Goal: Complete application form: Complete application form

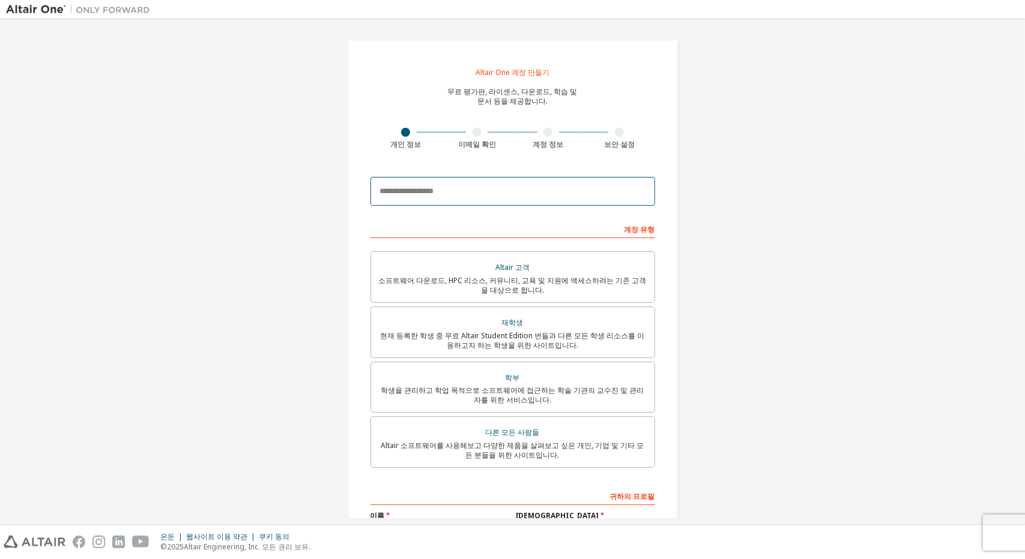
click at [547, 197] on input "email" at bounding box center [512, 191] width 285 height 29
click at [555, 193] on input "email" at bounding box center [512, 191] width 285 height 29
click at [553, 194] on input "email" at bounding box center [512, 191] width 285 height 29
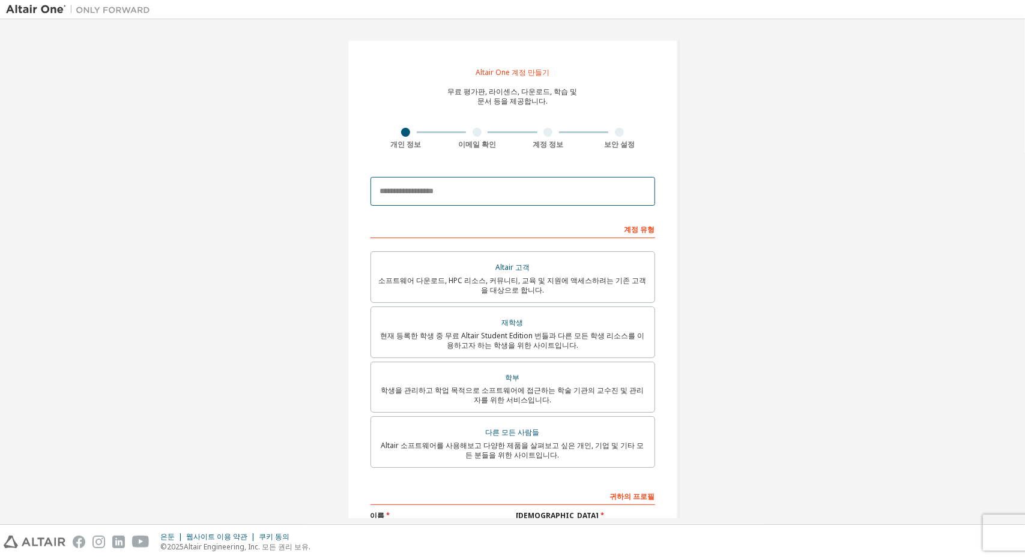
click at [553, 194] on input "email" at bounding box center [512, 191] width 285 height 29
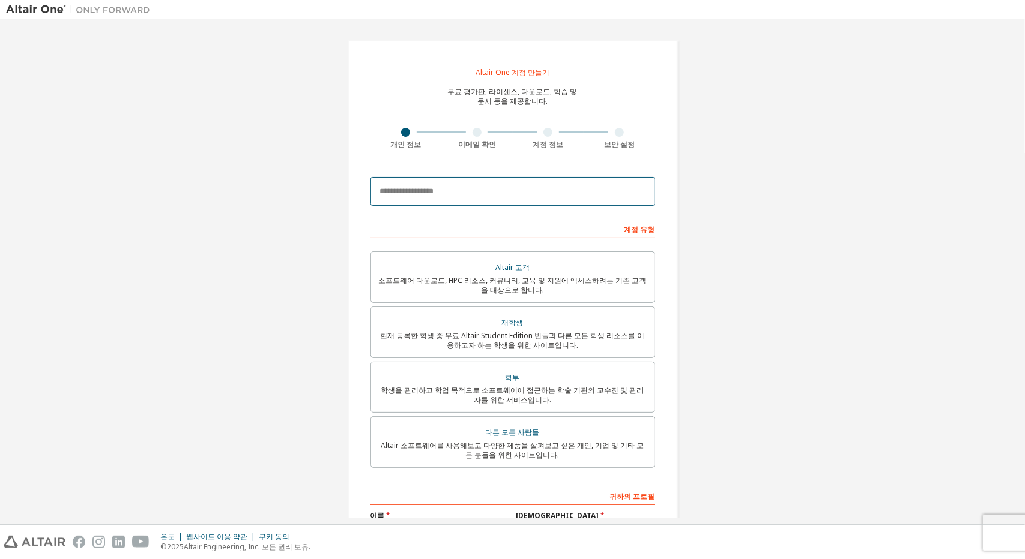
click at [553, 194] on input "email" at bounding box center [512, 191] width 285 height 29
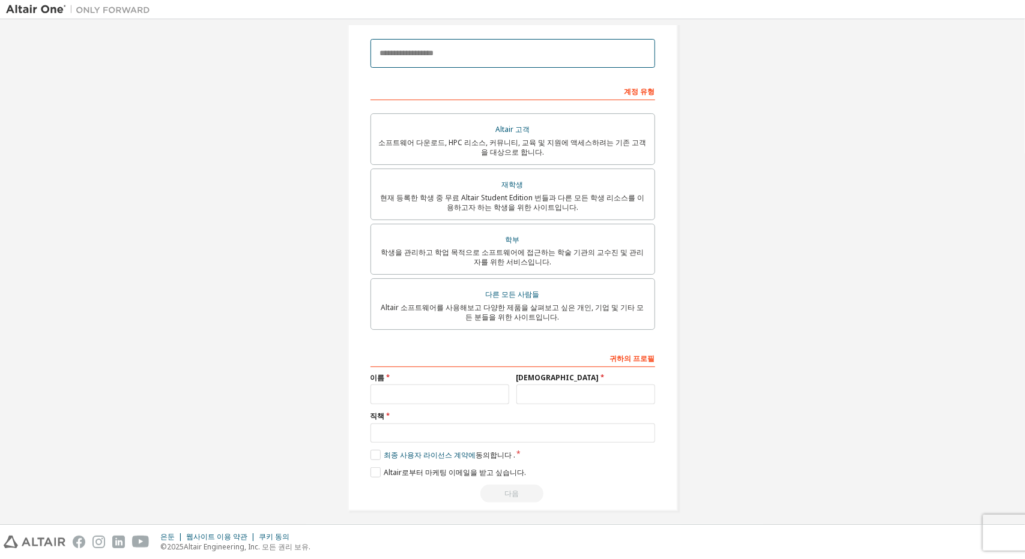
scroll to position [147, 0]
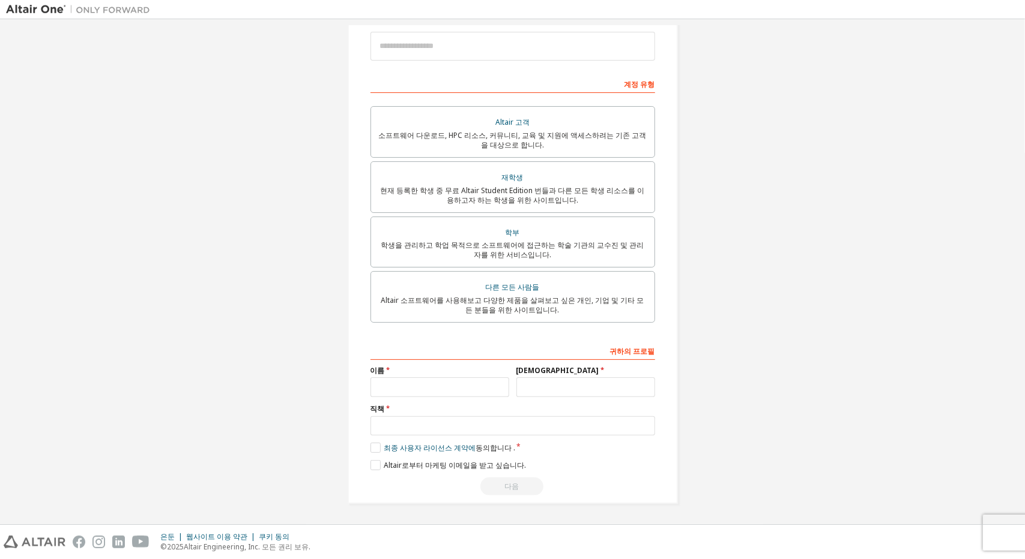
click at [695, 212] on div "Altair One 계정 만들기 무료 평가판, 라이센스, 다운로드, 학습 및 문서 등을 제공합니다. 개인 정보 이메일 확인 계정 정보 보안 설…" at bounding box center [512, 199] width 1013 height 639
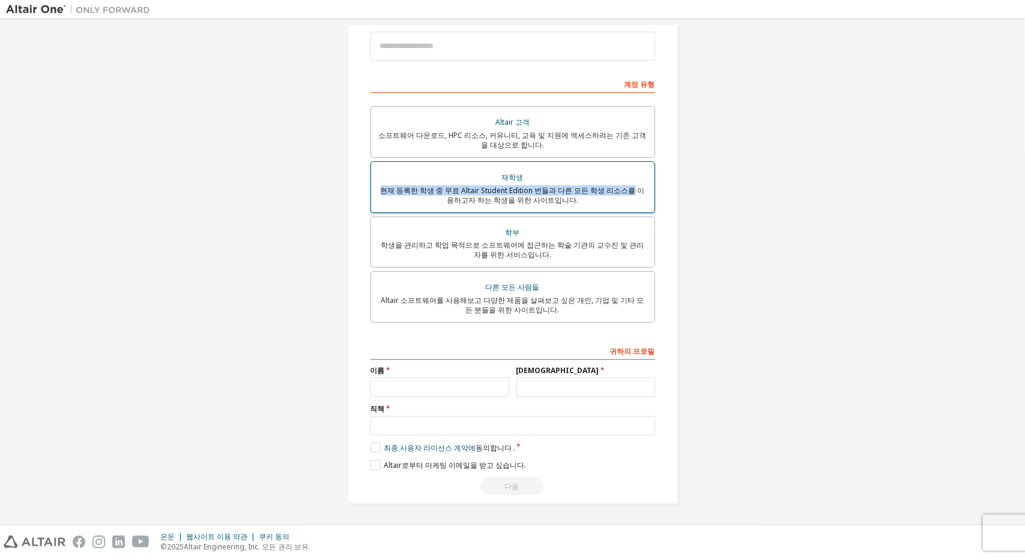
click at [618, 183] on label "재학생 현재 등록한 학생 중 무료 Altair Student Edition 번들과 다른 모든 학생 리소스를 이용하고자 하는 학생을 위한 사이트…" at bounding box center [512, 187] width 285 height 52
click at [634, 181] on div "재학생" at bounding box center [512, 177] width 269 height 17
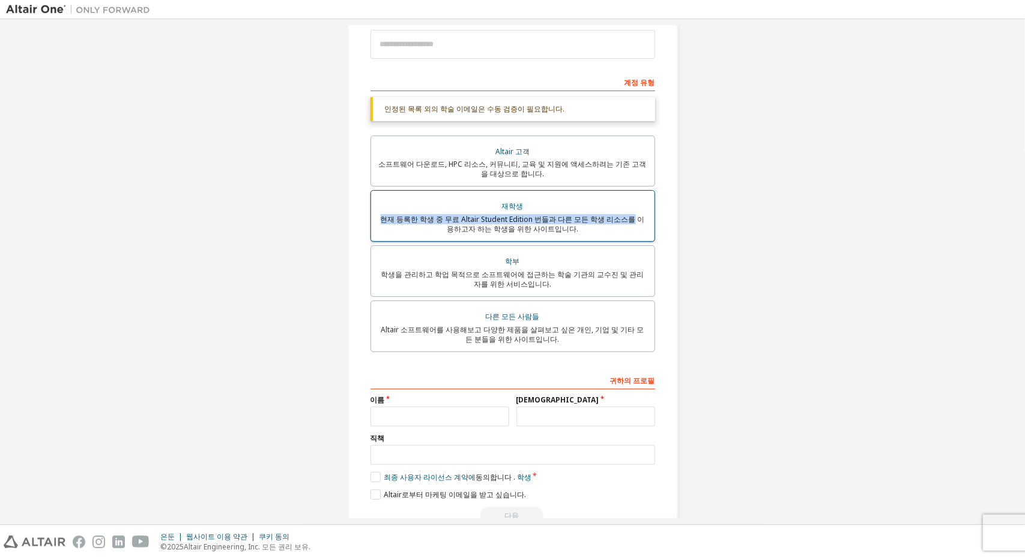
click at [617, 196] on label "재학생 현재 등록한 학생 중 무료 Altair Student Edition 번들과 다른 모든 학생 리소스를 이용하고자 하는 학생을 위한 사이트…" at bounding box center [512, 216] width 285 height 52
click at [631, 210] on div "재학생" at bounding box center [512, 206] width 269 height 17
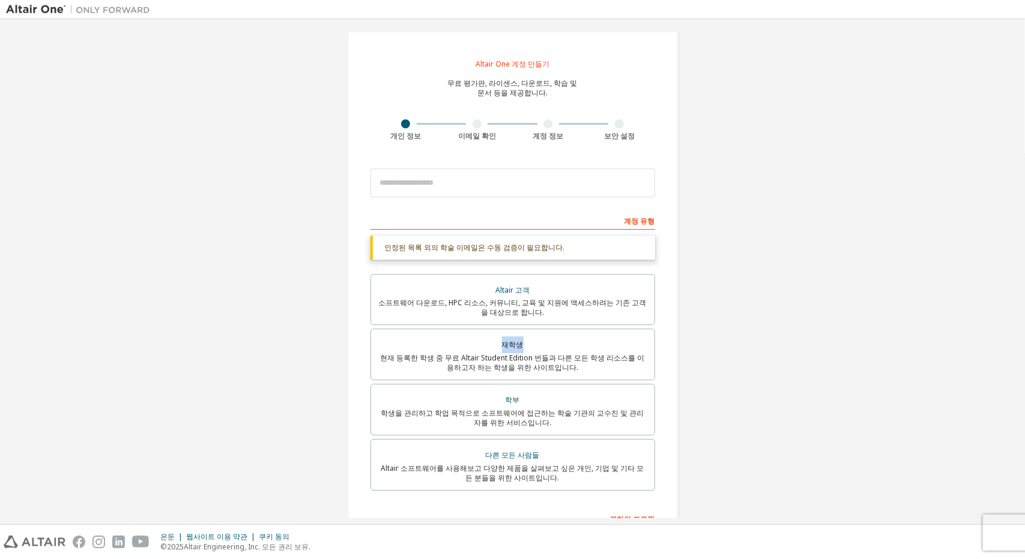
scroll to position [0, 0]
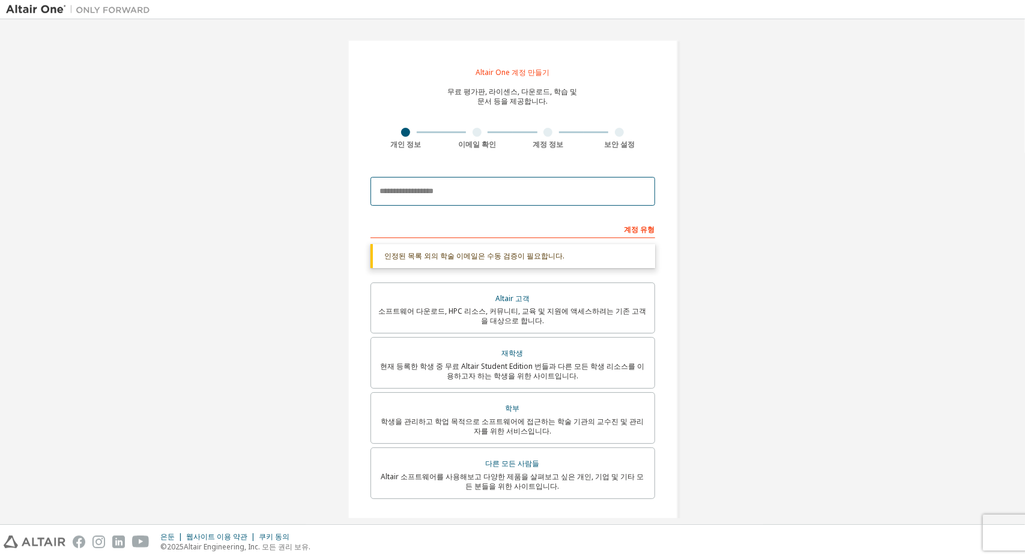
click at [526, 195] on input "email" at bounding box center [512, 191] width 285 height 29
click at [566, 198] on input "email" at bounding box center [512, 191] width 285 height 29
click at [517, 187] on input "email" at bounding box center [512, 191] width 285 height 29
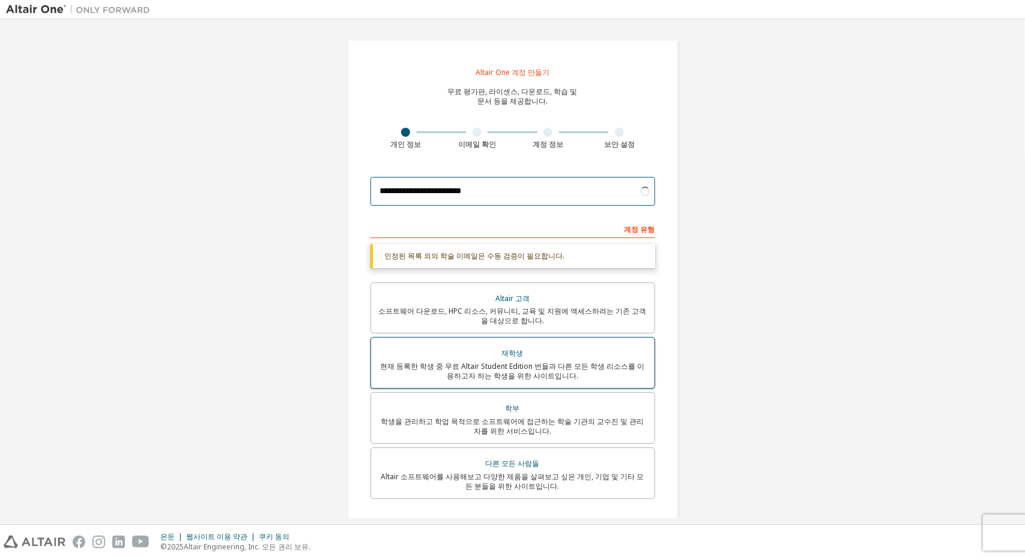
type input "**********"
click at [483, 346] on div "재학생" at bounding box center [512, 353] width 269 height 17
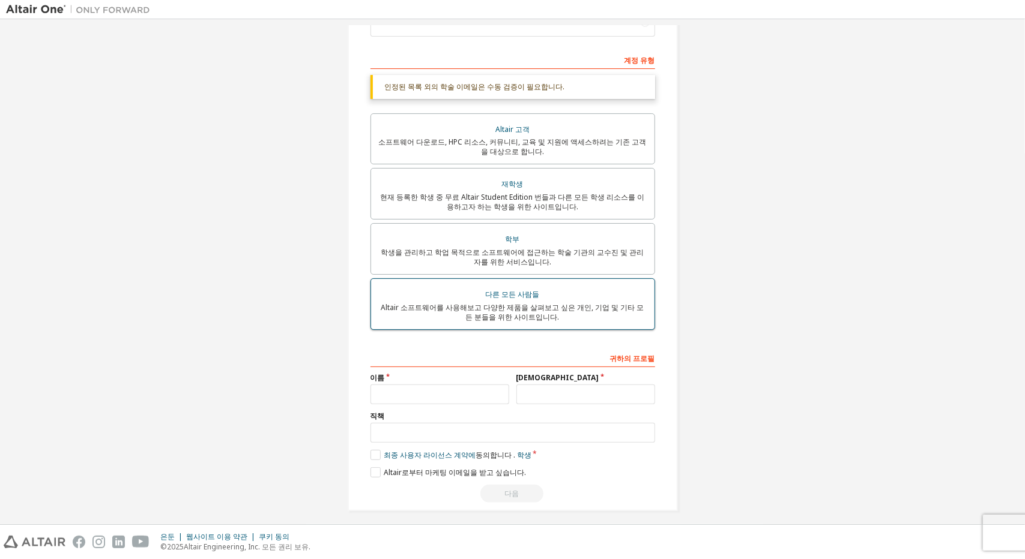
scroll to position [179, 0]
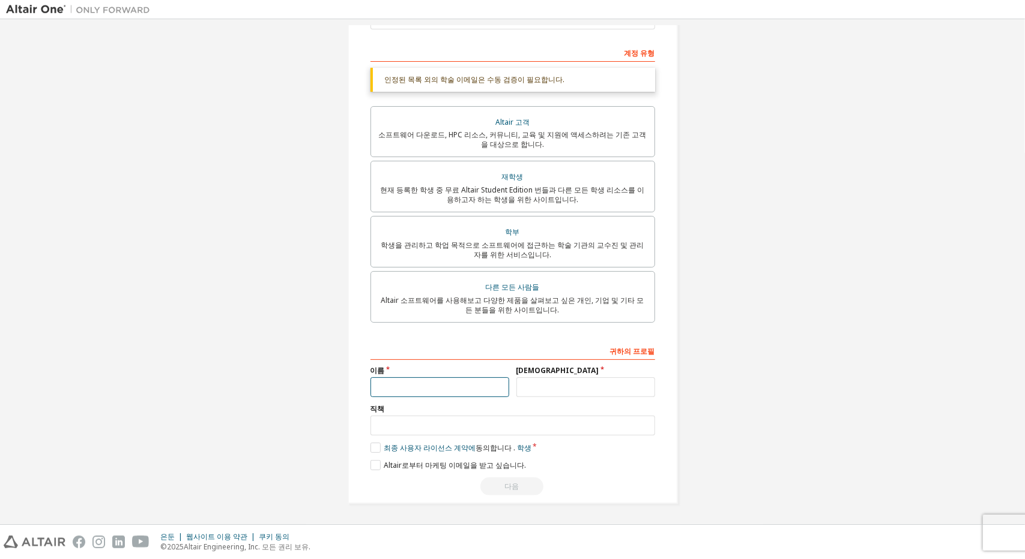
click at [450, 381] on input "text" at bounding box center [439, 388] width 139 height 20
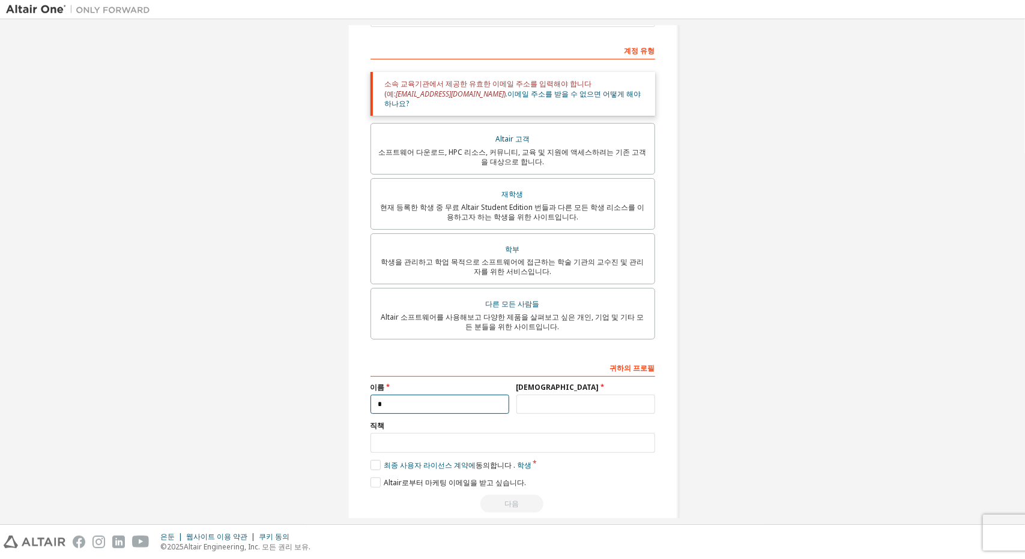
type input "*"
type input "**"
type input "*"
click at [375, 460] on label "최종 사용자 라이선스 계약에 동의합니다 . 학생" at bounding box center [450, 465] width 161 height 10
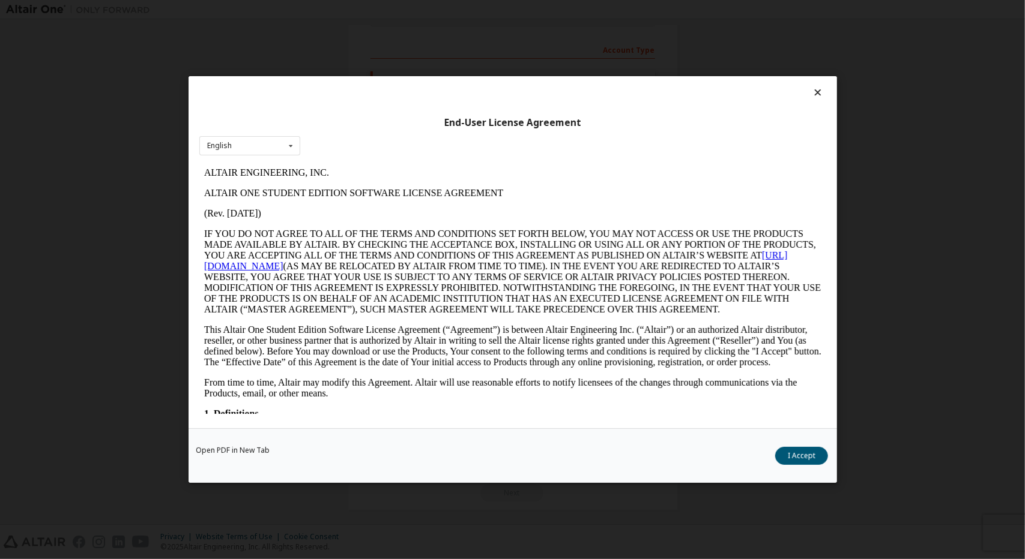
scroll to position [0, 0]
click at [801, 451] on button "I Accept" at bounding box center [801, 456] width 53 height 18
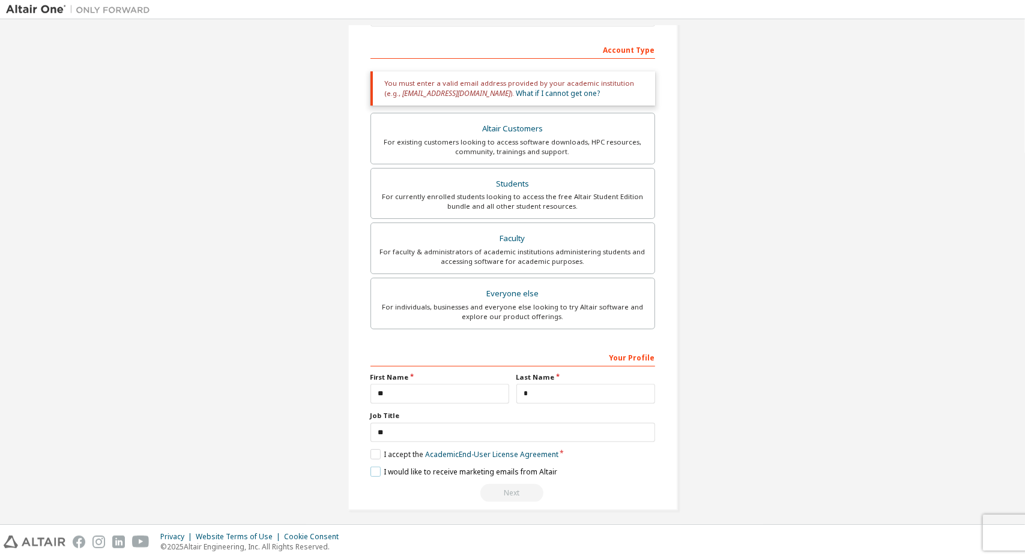
click at [381, 470] on label "I would like to receive marketing emails from Altair" at bounding box center [463, 472] width 187 height 10
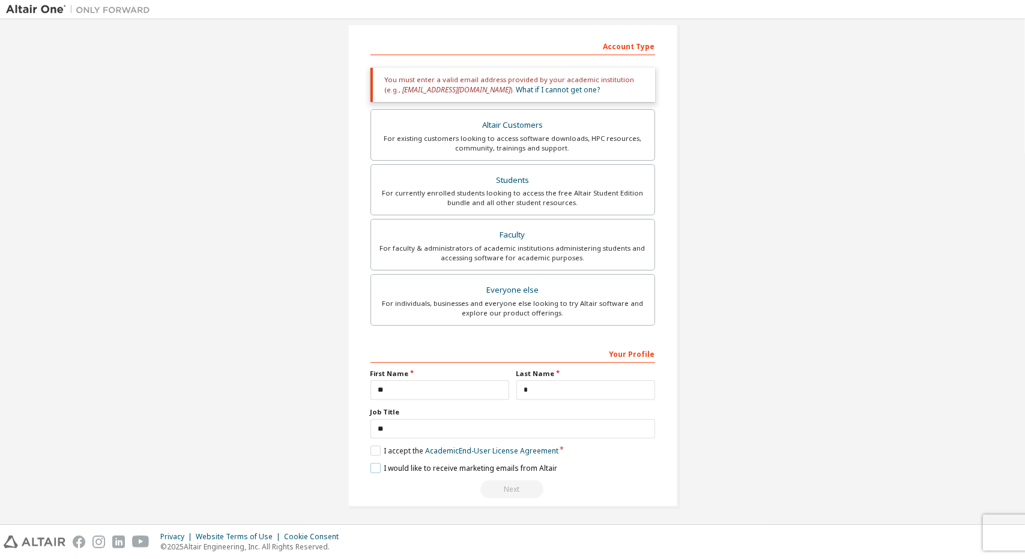
click at [375, 466] on label "I would like to receive marketing emails from Altair" at bounding box center [463, 468] width 187 height 10
click at [377, 423] on input "**" at bounding box center [512, 430] width 285 height 20
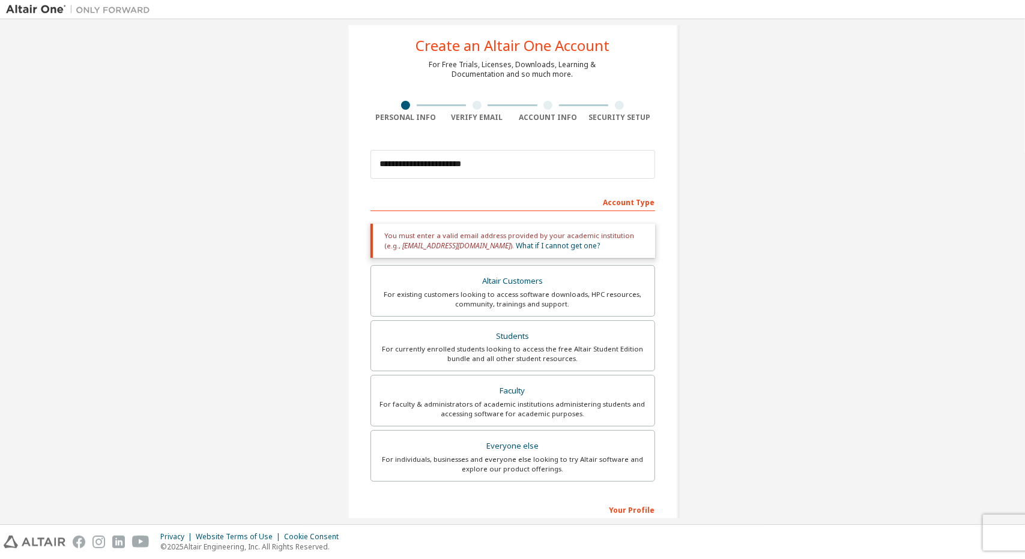
scroll to position [0, 0]
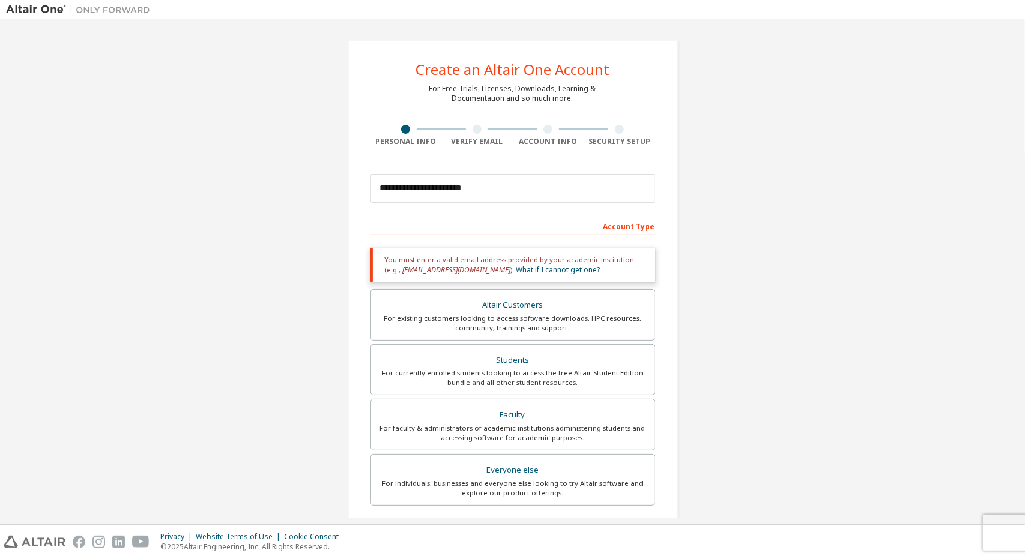
type input "***"
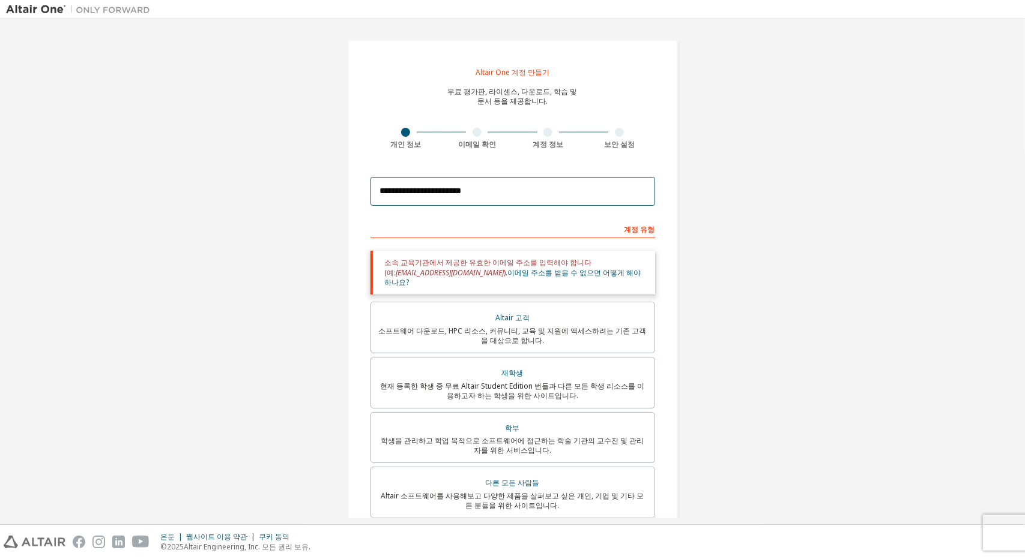
drag, startPoint x: 527, startPoint y: 193, endPoint x: 445, endPoint y: 195, distance: 82.3
click at [445, 195] on input "**********" at bounding box center [512, 191] width 285 height 29
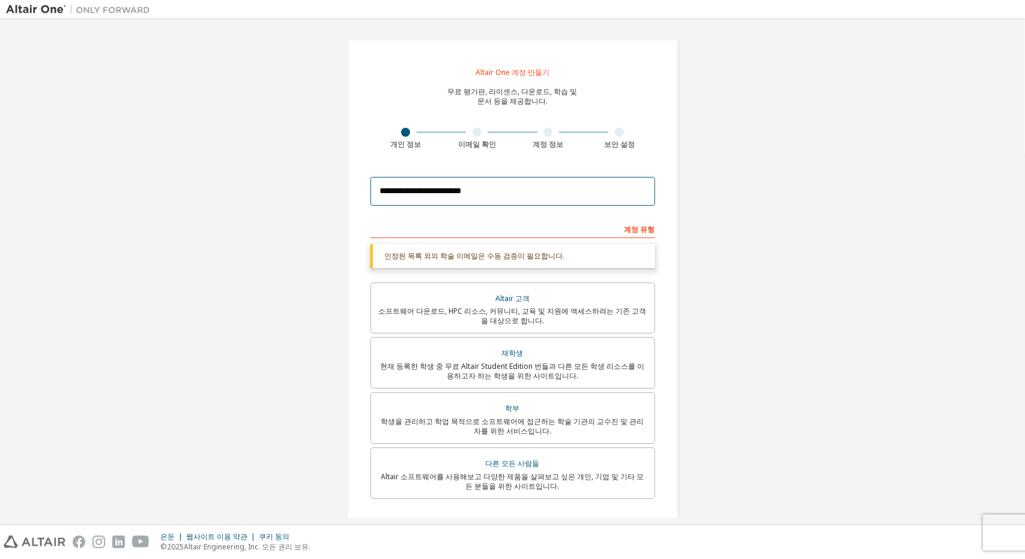
click at [484, 195] on input "**********" at bounding box center [512, 191] width 285 height 29
drag, startPoint x: 484, startPoint y: 195, endPoint x: 341, endPoint y: 194, distance: 142.9
click at [341, 194] on div "**********" at bounding box center [512, 360] width 359 height 670
paste input "**********"
type input "**********"
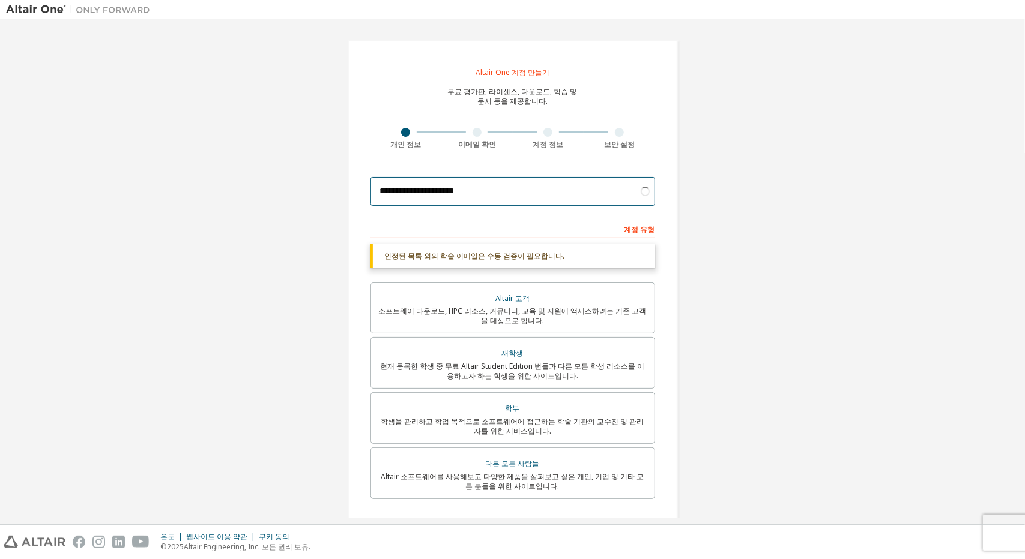
scroll to position [179, 0]
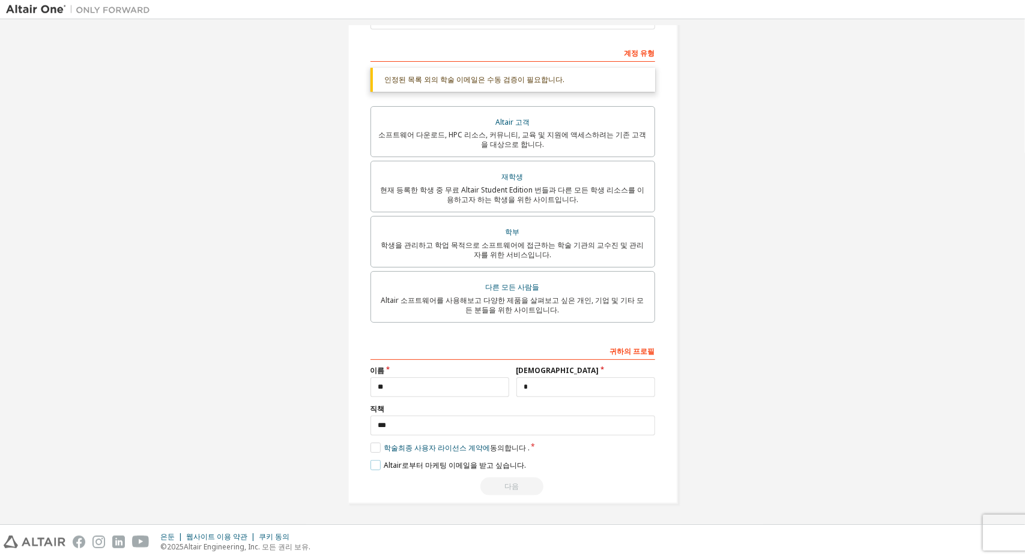
click at [384, 468] on font "Altair로부터 마케팅 이메일을 받고 싶습니다." at bounding box center [455, 465] width 142 height 10
click at [379, 464] on label "Altair로부터 마케팅 이메일을 받고 싶습니다." at bounding box center [447, 465] width 155 height 10
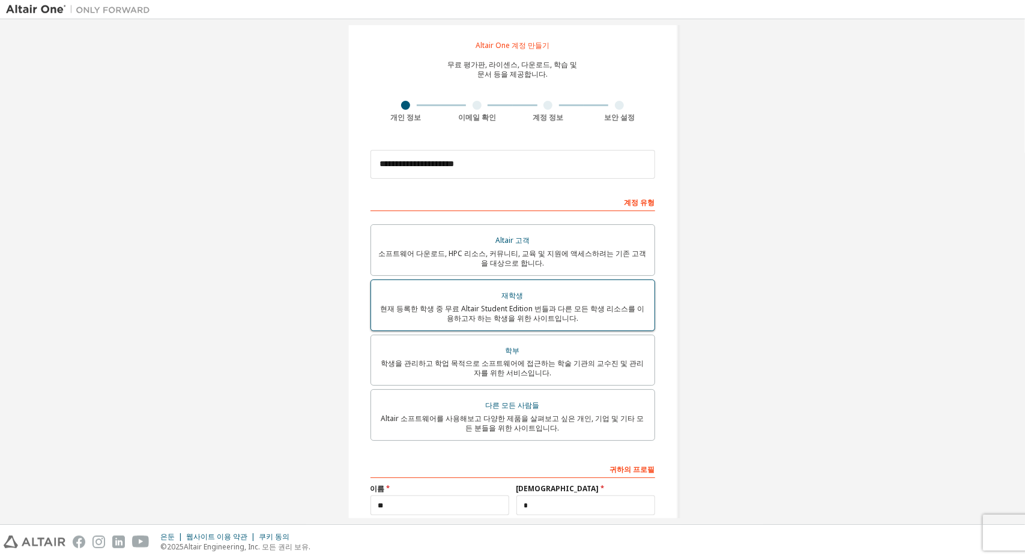
click at [575, 312] on font "현재 등록한 학생 중 무료 Altair Student Edition 번들과 다른 모든 학생 리소스를 이용하고자 하는 학생을 위한 사이트입니다." at bounding box center [513, 314] width 264 height 20
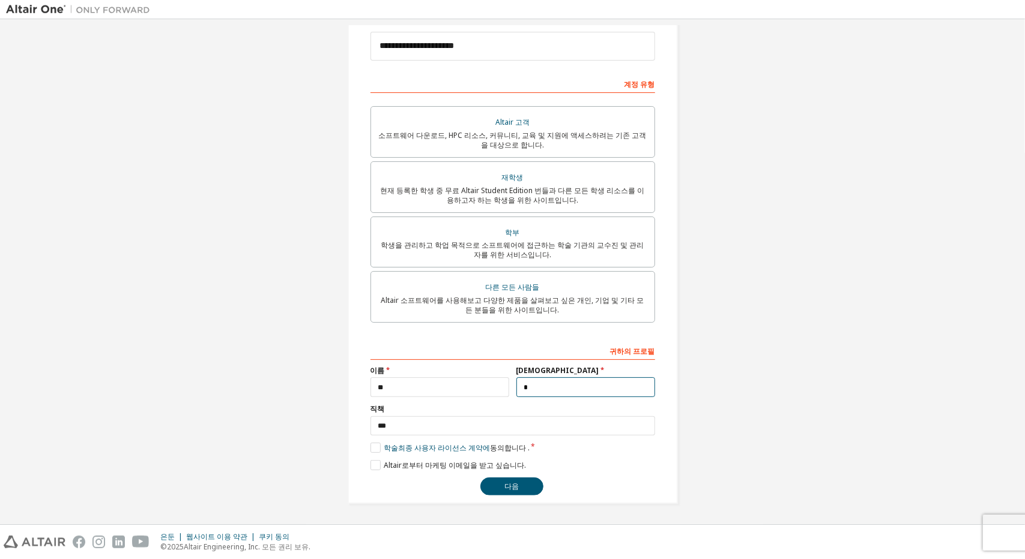
click at [538, 392] on input "*" at bounding box center [585, 388] width 139 height 20
click at [527, 487] on button "다음" at bounding box center [511, 487] width 63 height 18
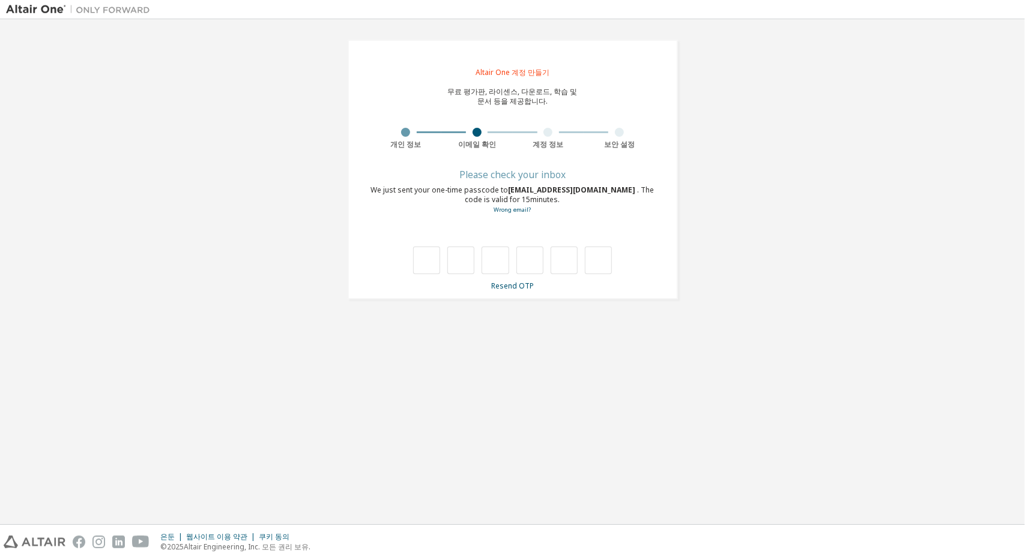
scroll to position [0, 0]
click at [433, 264] on input "text" at bounding box center [426, 262] width 27 height 28
type input "*"
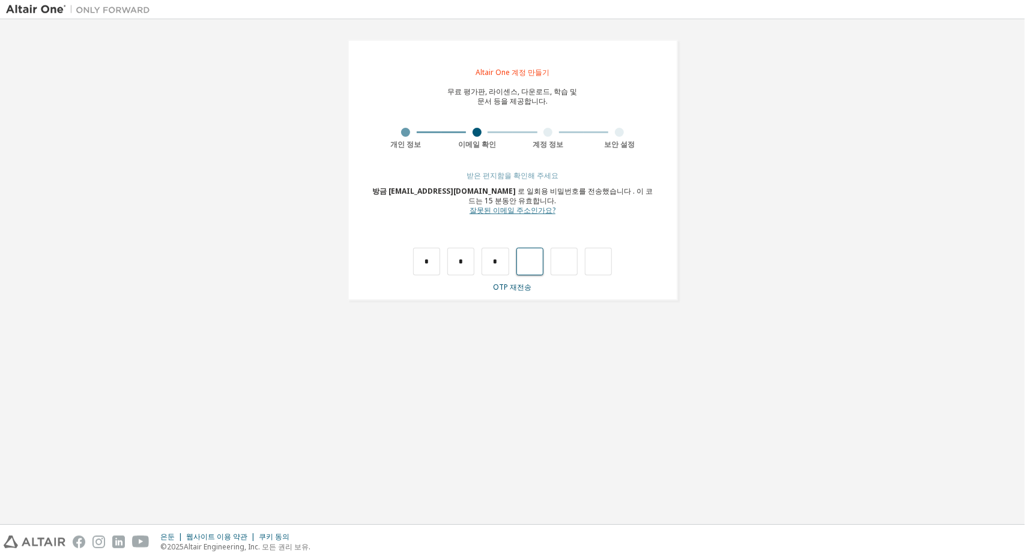
type input "*"
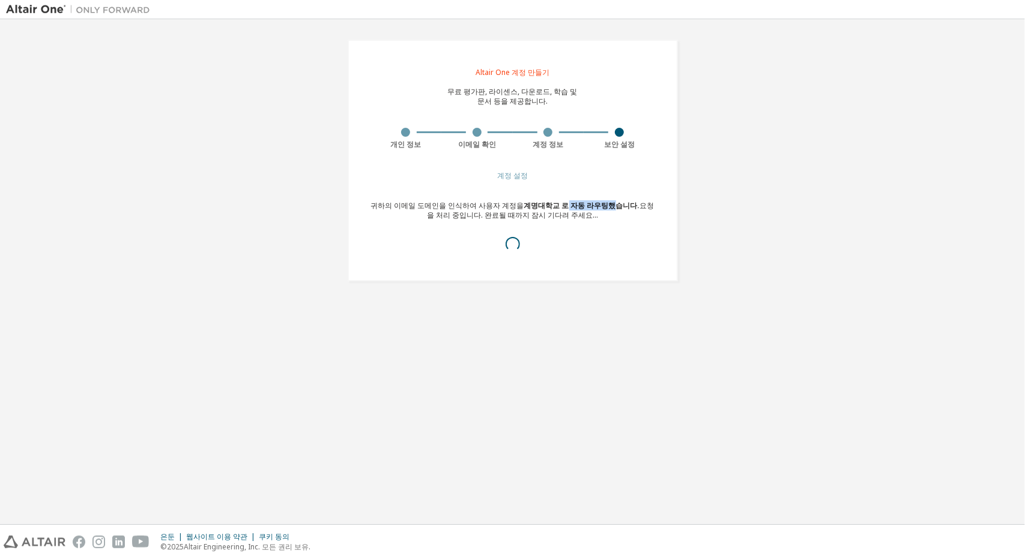
drag, startPoint x: 555, startPoint y: 203, endPoint x: 601, endPoint y: 202, distance: 46.3
click at [601, 202] on font "계명대학교 로 자동 라우팅했습니다" at bounding box center [580, 205] width 113 height 10
click at [591, 206] on font "계명대학교 로 자동 라우팅했습니다" at bounding box center [580, 205] width 113 height 10
click at [589, 204] on font "계명대학교 로 자동 라우팅했습니다" at bounding box center [580, 205] width 113 height 10
click at [594, 200] on font "계명대학교 로 자동 라우팅했습니다" at bounding box center [580, 205] width 113 height 10
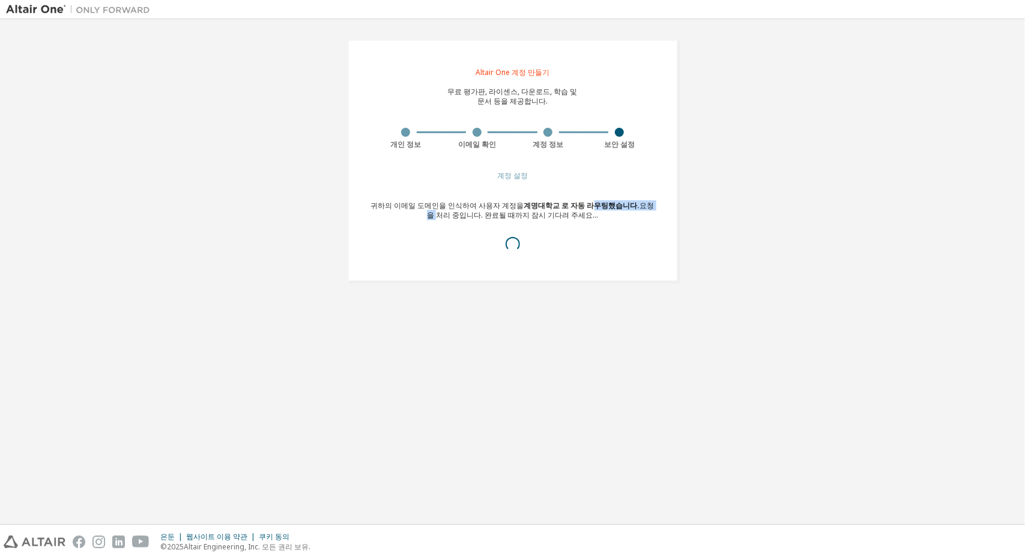
drag, startPoint x: 582, startPoint y: 202, endPoint x: 645, endPoint y: 202, distance: 62.4
click at [645, 202] on font "귀하의 이메일 도메인을 인식하여 사용자 계정을 계명대학교 로 자동 라우팅했습니다 . 요청을 처리 중입니다. 완료될 때까지 잠시 기다려 주세요.…" at bounding box center [512, 210] width 283 height 20
drag, startPoint x: 465, startPoint y: 215, endPoint x: 516, endPoint y: 206, distance: 51.9
click at [516, 206] on font "귀하의 이메일 도메인을 인식하여 사용자 계정을 계명대학교 로 자동 라우팅했습니다 . 요청을 처리 중입니다. 완료될 때까지 잠시 기다려 주세요.…" at bounding box center [512, 210] width 283 height 20
click at [505, 206] on font "귀하의 이메일 도메인을 인식하여 사용자 계정을" at bounding box center [447, 205] width 153 height 10
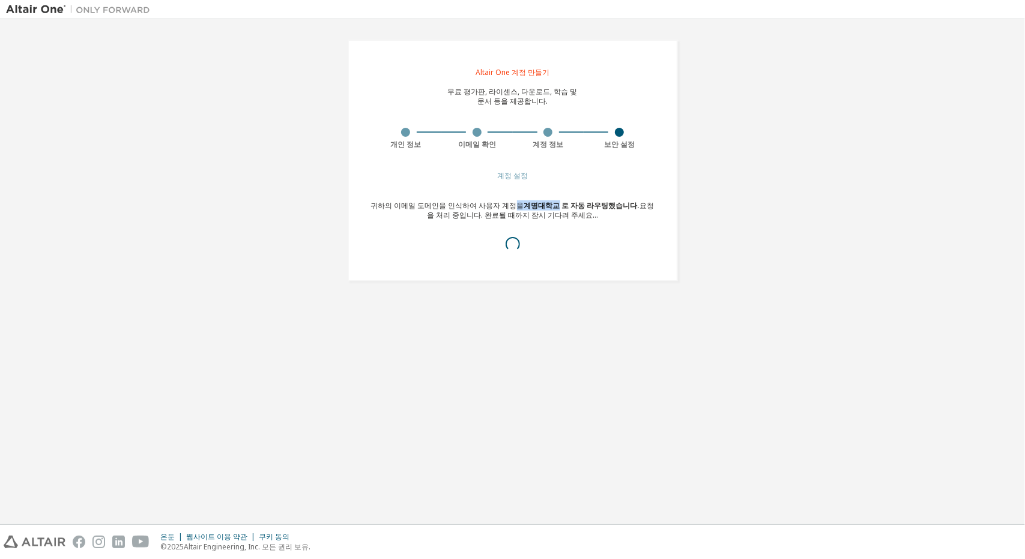
drag, startPoint x: 505, startPoint y: 205, endPoint x: 547, endPoint y: 206, distance: 42.0
click at [547, 206] on font "귀하의 이메일 도메인을 인식하여 사용자 계정을 계명대학교 로 자동 라우팅했습니다 . 요청을 처리 중입니다. 완료될 때까지 잠시 기다려 주세요.…" at bounding box center [512, 210] width 283 height 20
drag, startPoint x: 573, startPoint y: 203, endPoint x: 618, endPoint y: 203, distance: 45.0
click at [618, 203] on font "계명대학교 로 자동 라우팅했습니다" at bounding box center [580, 205] width 113 height 10
drag, startPoint x: 393, startPoint y: 200, endPoint x: 523, endPoint y: 199, distance: 130.9
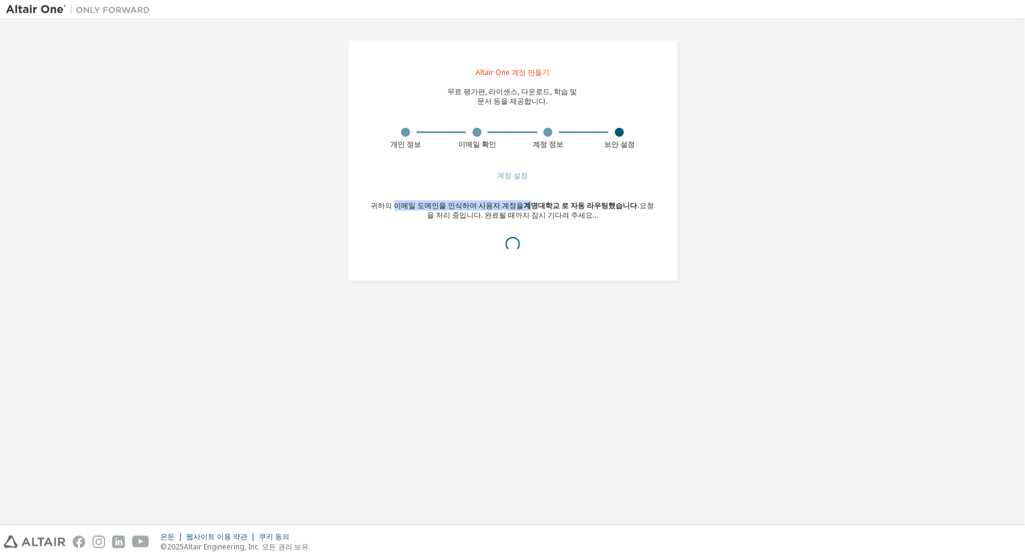
click at [523, 199] on div "계정 설정 귀하의 이메일 도메인을 인식하여 사용자 계정을 계명대학교 로 자동 라우팅했습니다 . 요청을 처리 중입니다. 완료될 때까지 잠시 기다…" at bounding box center [512, 222] width 285 height 102
drag, startPoint x: 473, startPoint y: 213, endPoint x: 522, endPoint y: 215, distance: 49.3
click at [521, 215] on font "요청을 처리 중입니다. 완료될 때까지 잠시 기다려 주세요..." at bounding box center [540, 210] width 227 height 20
drag, startPoint x: 549, startPoint y: 164, endPoint x: 553, endPoint y: 170, distance: 7.3
click at [547, 167] on div "Altair One 계정 만들기 무료 평가판, 라이센스, 다운로드, 학습 및 문서 등을 제공합니다. 개인 정보 이메일 확인 계정 정보 보안 설…" at bounding box center [513, 161] width 330 height 242
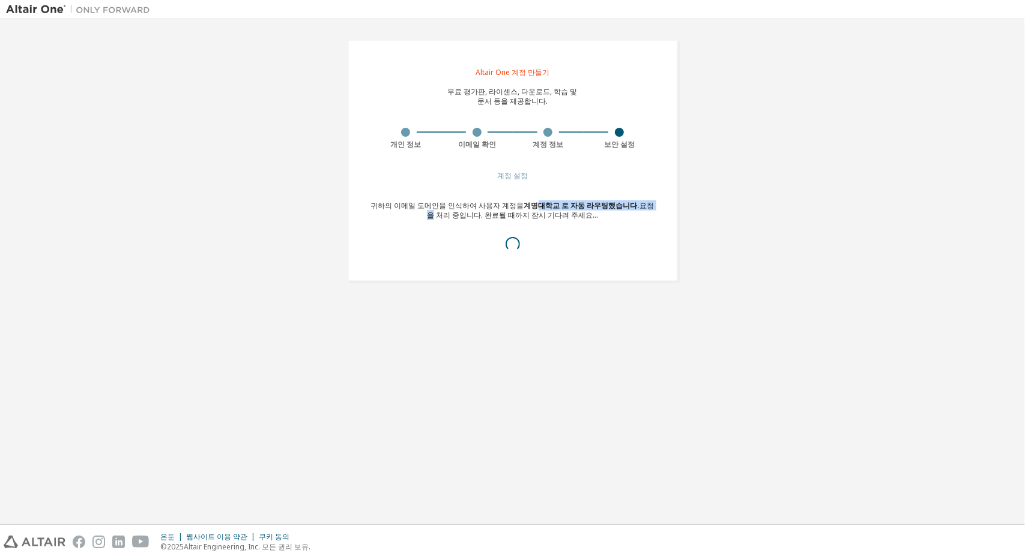
drag, startPoint x: 526, startPoint y: 207, endPoint x: 639, endPoint y: 189, distance: 114.3
click at [639, 189] on div "계정 설정 귀하의 이메일 도메인을 인식하여 사용자 계정을 계명대학교 로 자동 라우팅했습니다 . 요청을 처리 중입니다. 완료될 때까지 잠시 기다…" at bounding box center [512, 222] width 285 height 102
